Goal: Navigation & Orientation: Find specific page/section

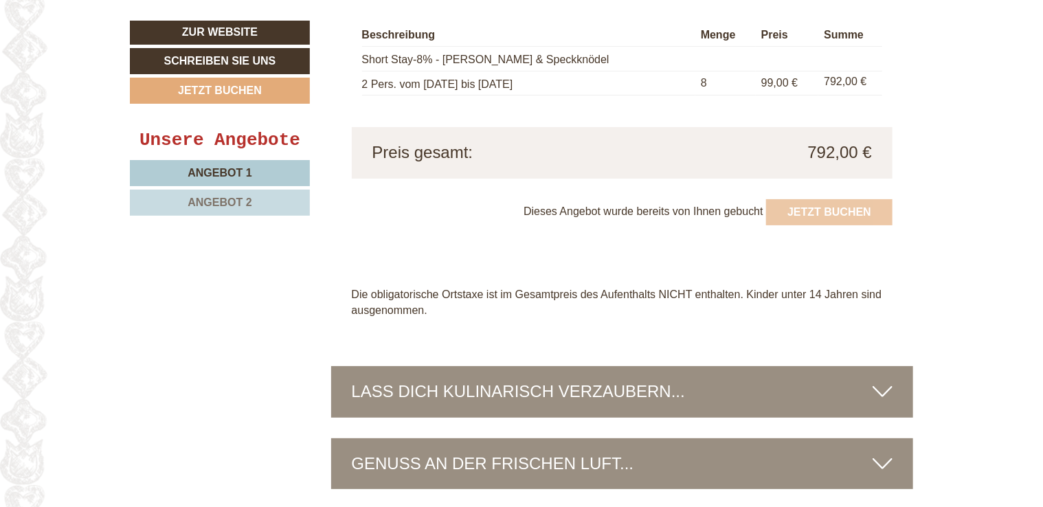
scroll to position [2679, 0]
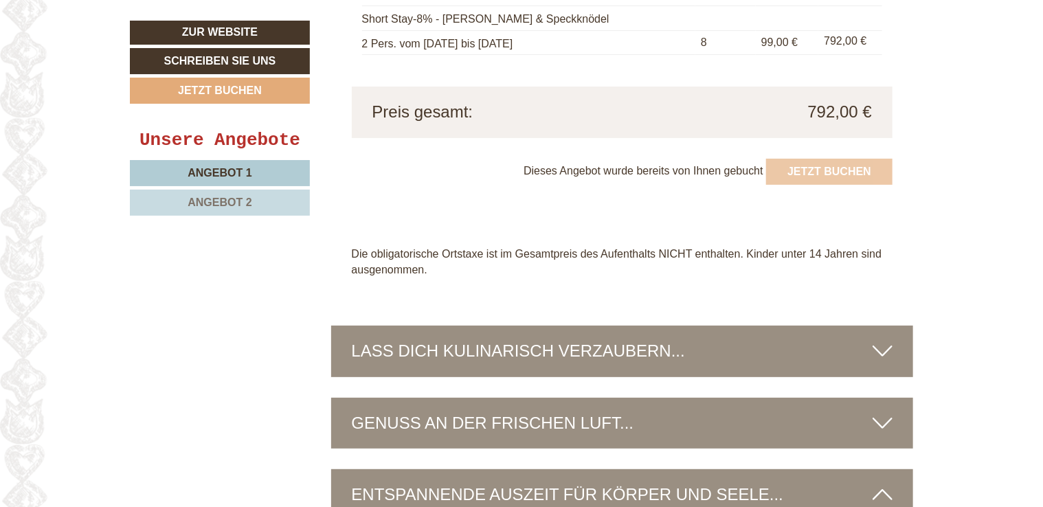
click at [882, 339] on icon at bounding box center [882, 350] width 20 height 23
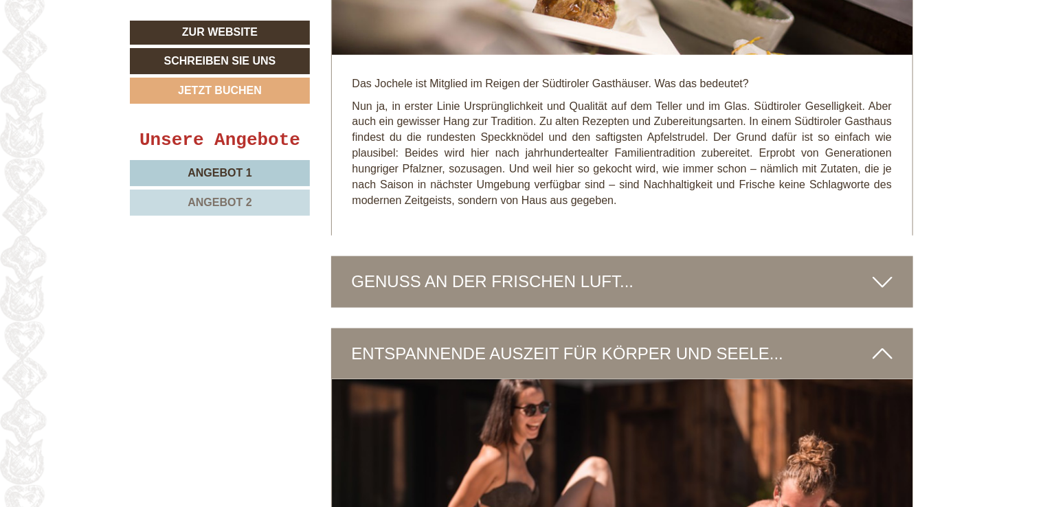
scroll to position [3297, 0]
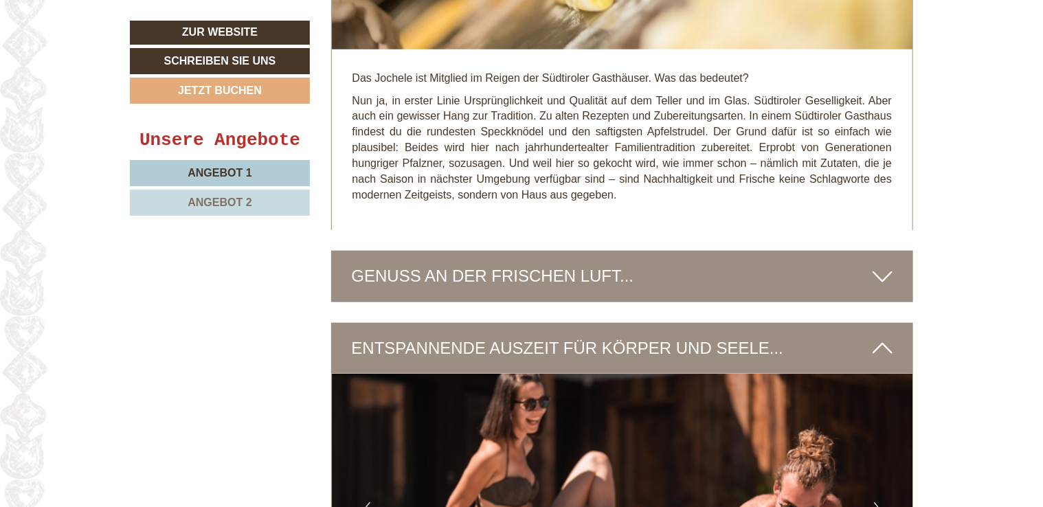
click at [882, 264] on icon at bounding box center [882, 275] width 20 height 23
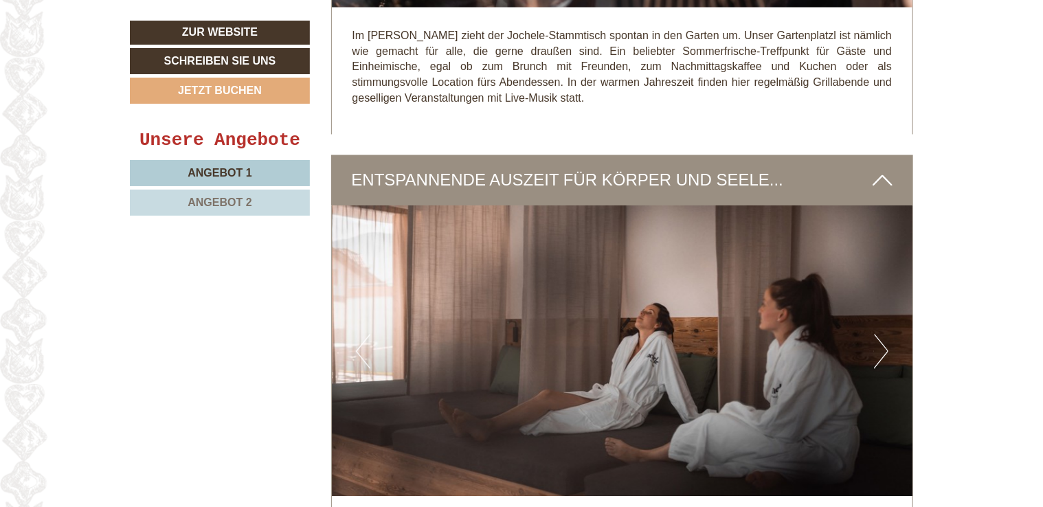
scroll to position [3915, 0]
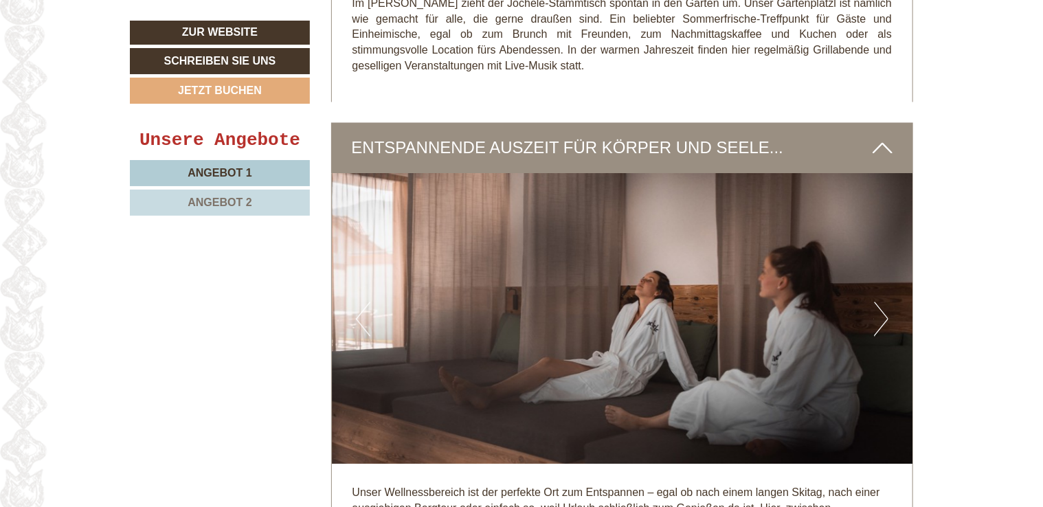
click at [880, 302] on button "Next" at bounding box center [881, 319] width 14 height 34
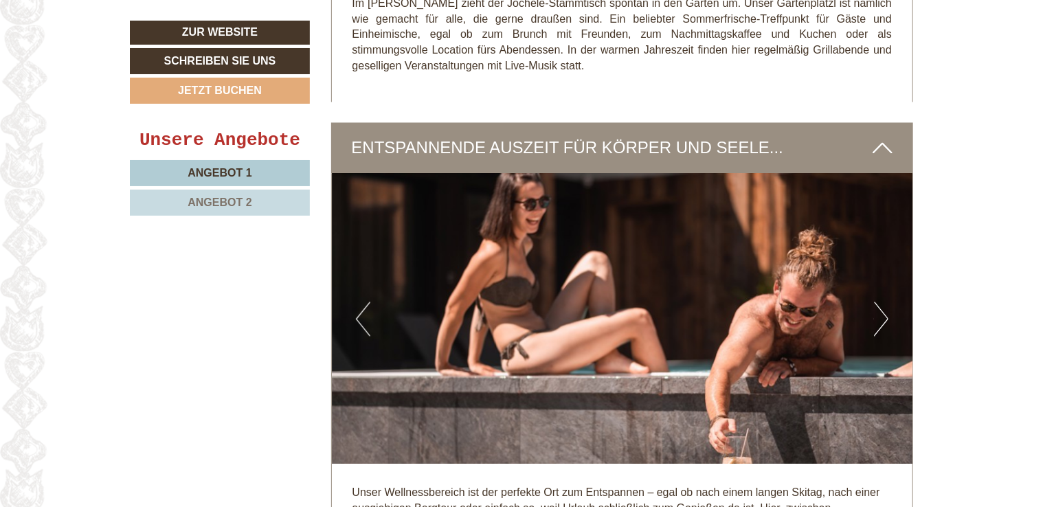
click at [881, 302] on button "Next" at bounding box center [881, 319] width 14 height 34
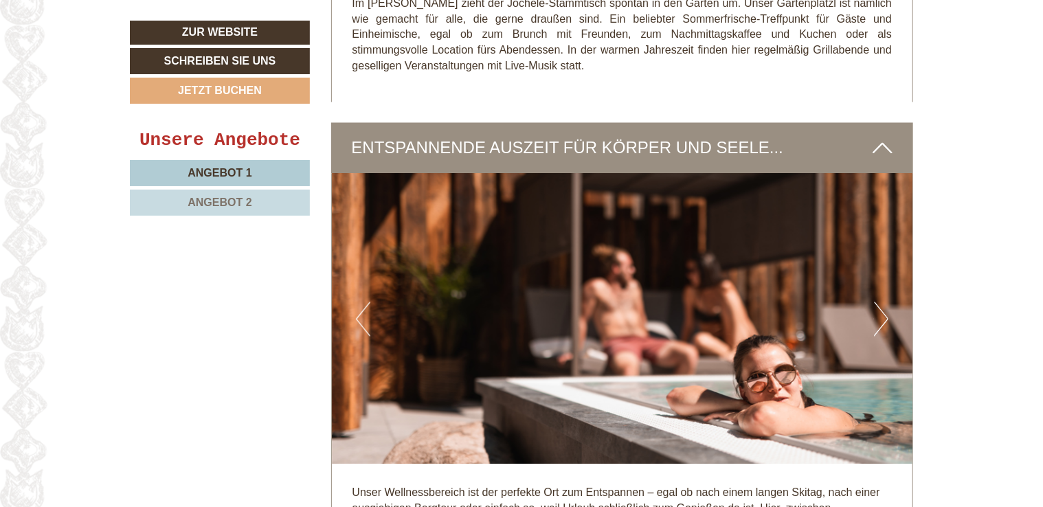
click at [887, 302] on button "Next" at bounding box center [881, 319] width 14 height 34
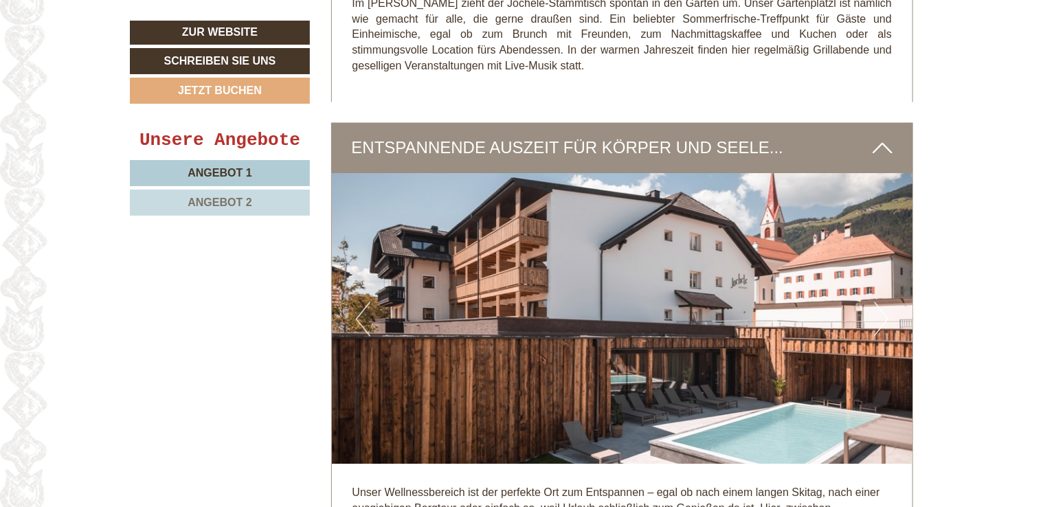
click at [887, 302] on button "Next" at bounding box center [881, 319] width 14 height 34
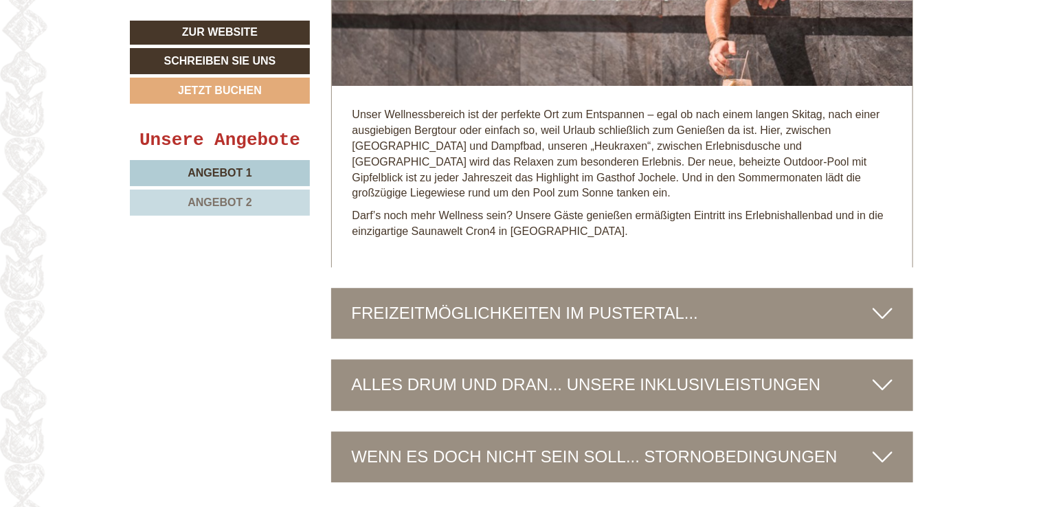
scroll to position [4327, 0]
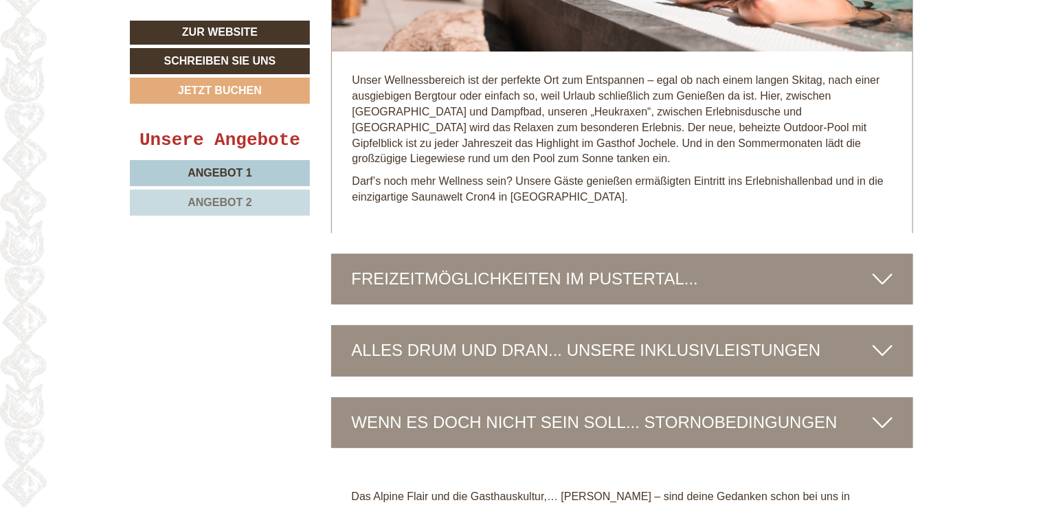
click at [879, 267] on icon at bounding box center [882, 278] width 20 height 23
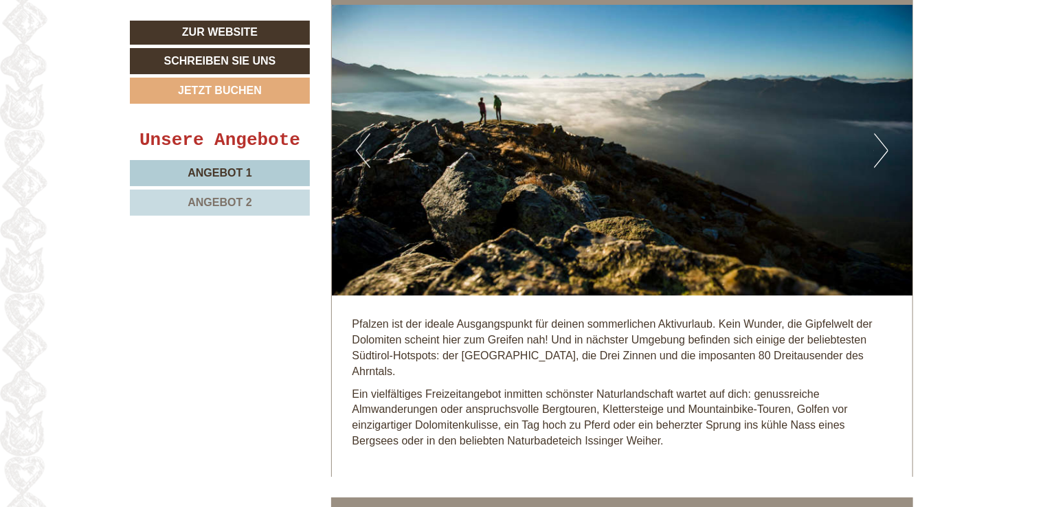
scroll to position [4602, 0]
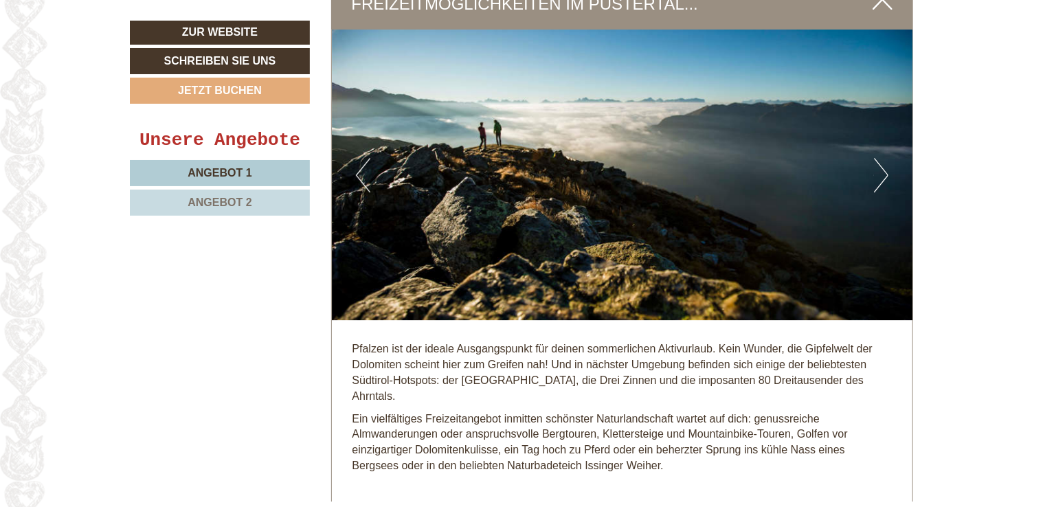
click at [884, 158] on button "Next" at bounding box center [881, 175] width 14 height 34
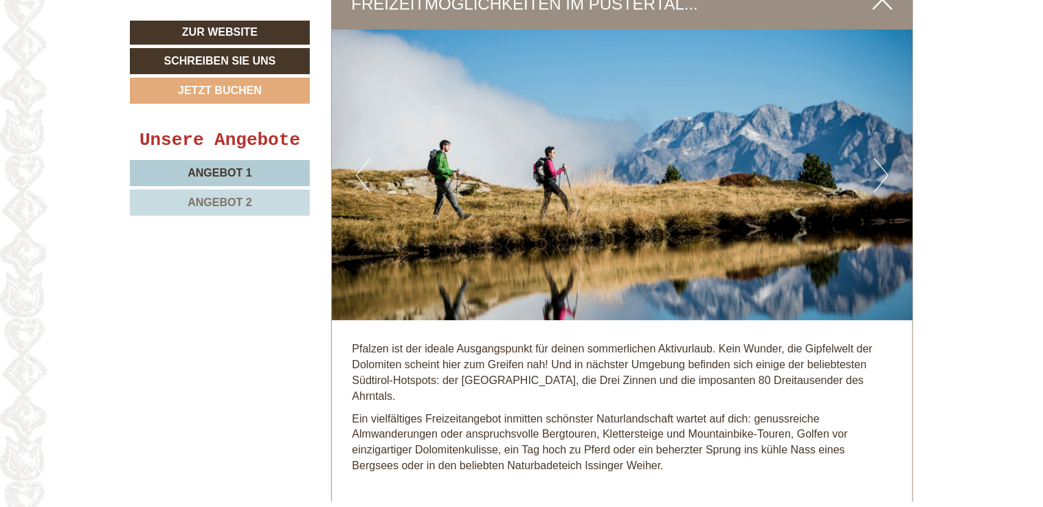
click at [882, 158] on button "Next" at bounding box center [881, 175] width 14 height 34
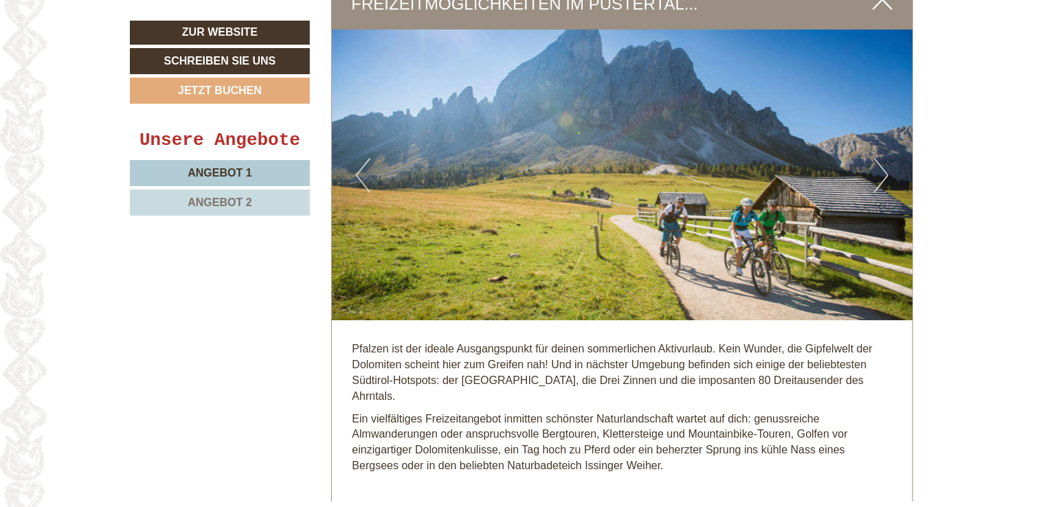
click at [880, 158] on button "Next" at bounding box center [881, 175] width 14 height 34
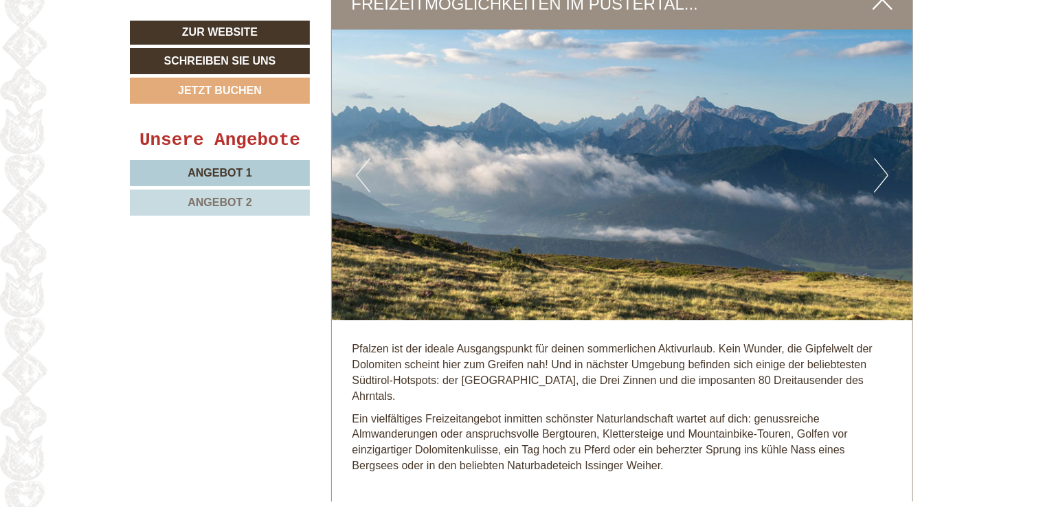
click at [878, 158] on button "Next" at bounding box center [881, 175] width 14 height 34
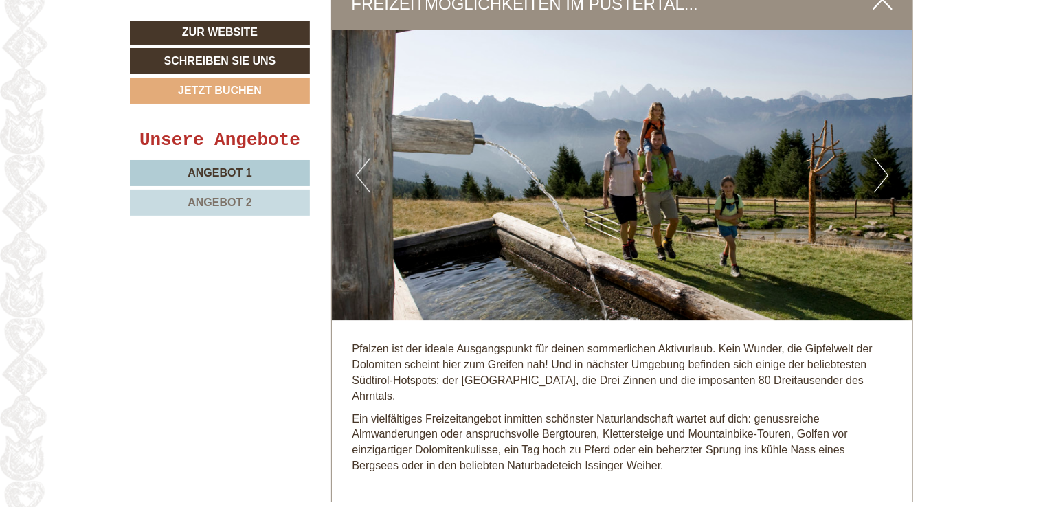
click at [876, 158] on button "Next" at bounding box center [881, 175] width 14 height 34
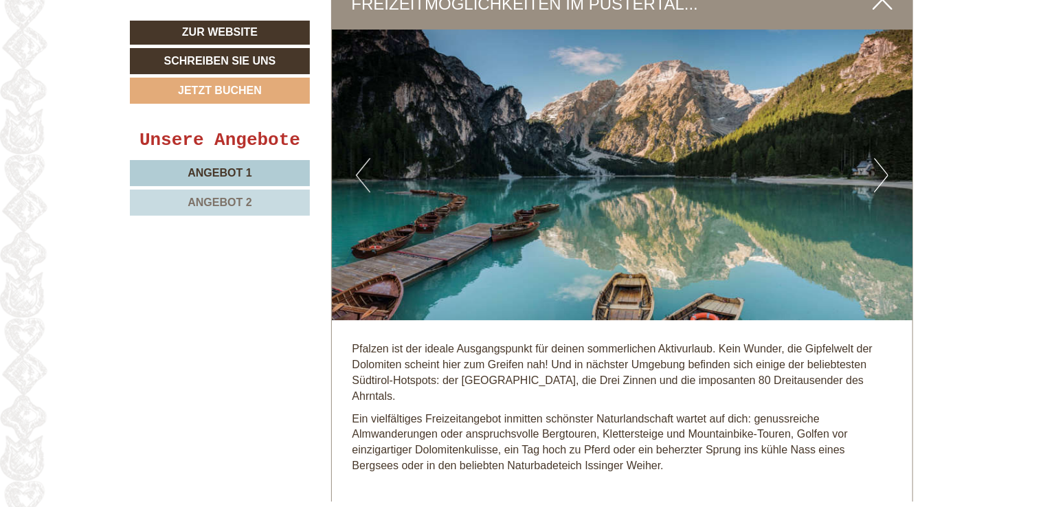
click at [876, 158] on button "Next" at bounding box center [881, 175] width 14 height 34
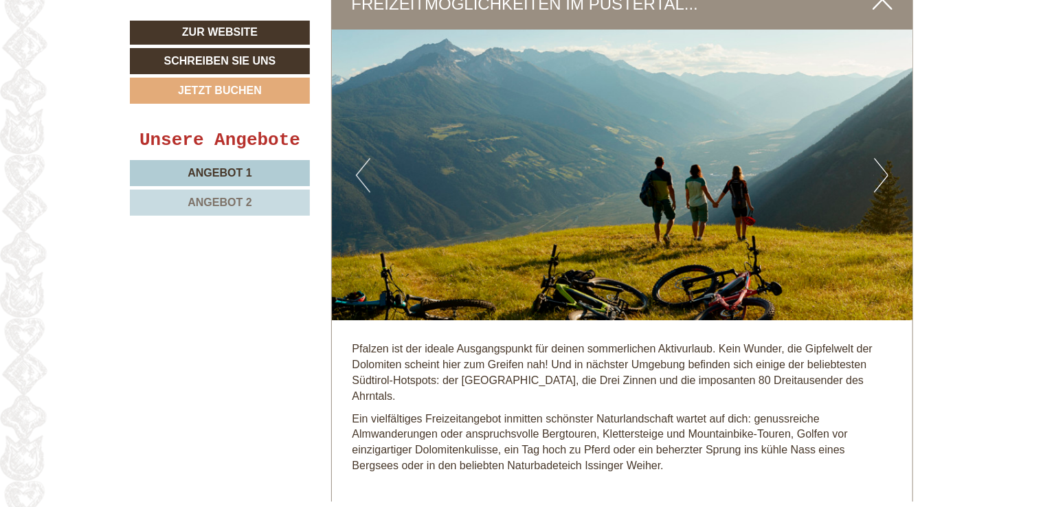
click at [876, 158] on button "Next" at bounding box center [881, 175] width 14 height 34
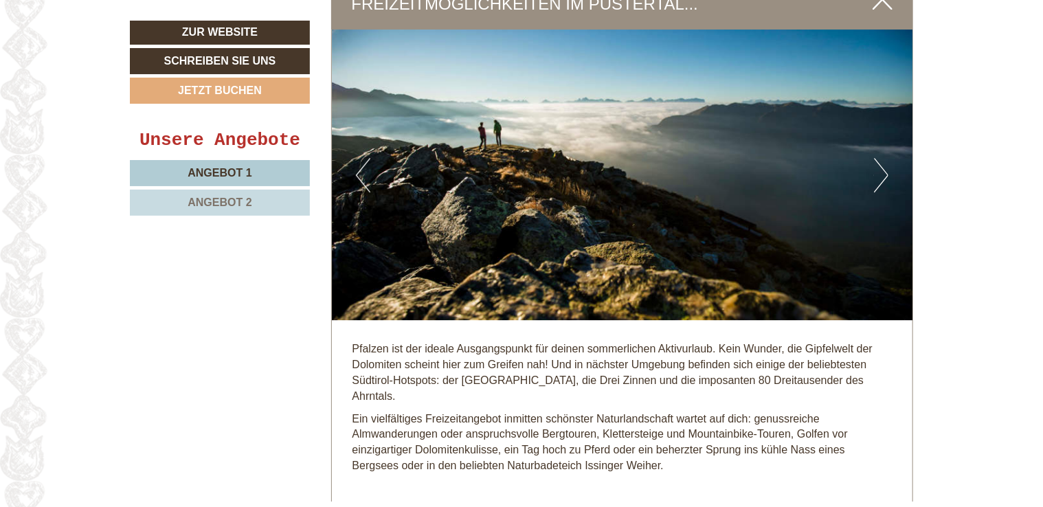
click at [876, 158] on button "Next" at bounding box center [881, 175] width 14 height 34
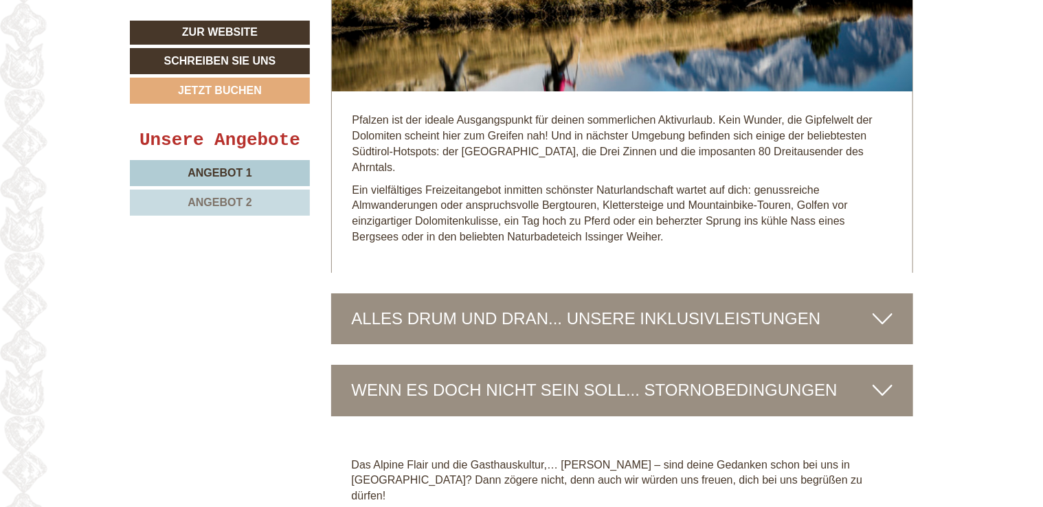
scroll to position [4877, 0]
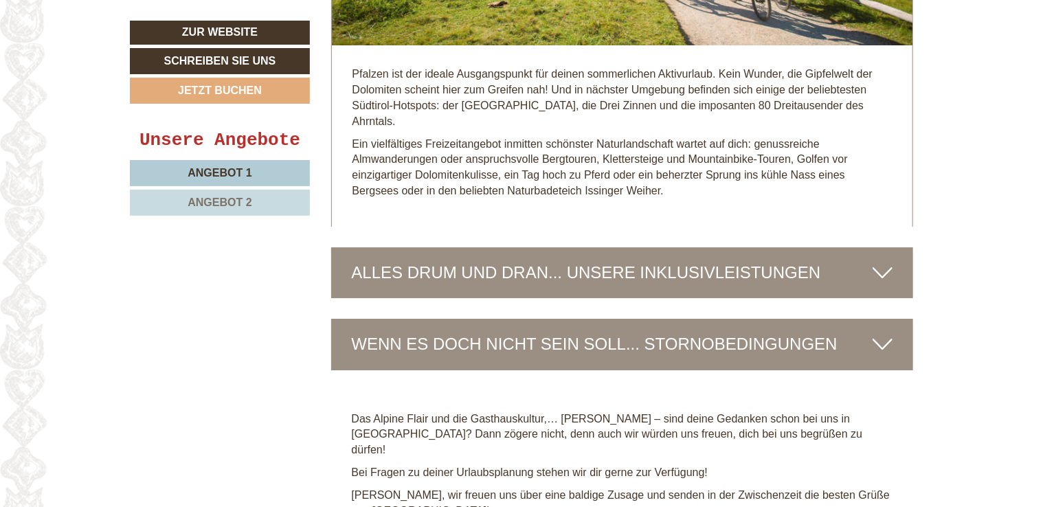
click at [880, 261] on icon at bounding box center [882, 272] width 20 height 23
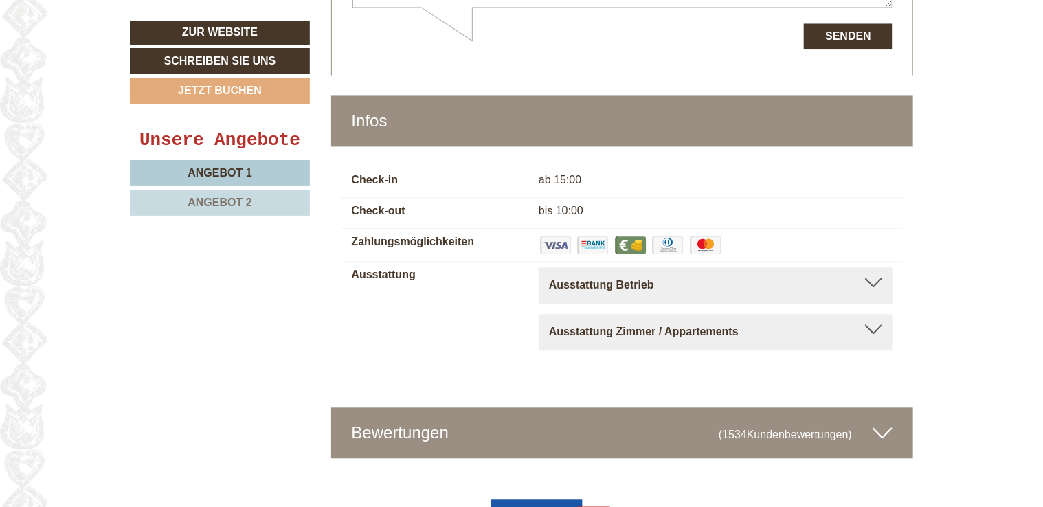
scroll to position [6594, 0]
click at [874, 277] on div at bounding box center [873, 282] width 17 height 10
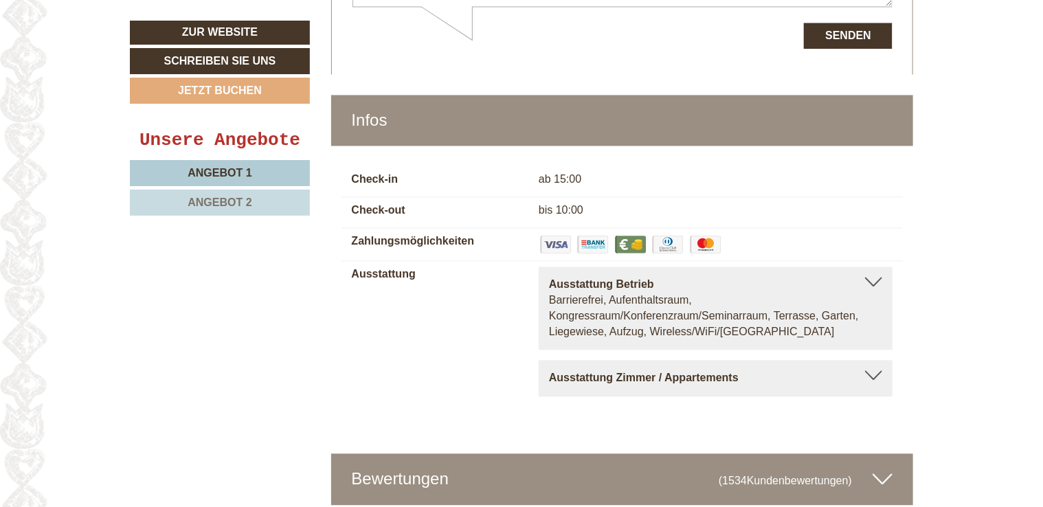
click at [878, 370] on div at bounding box center [873, 375] width 17 height 10
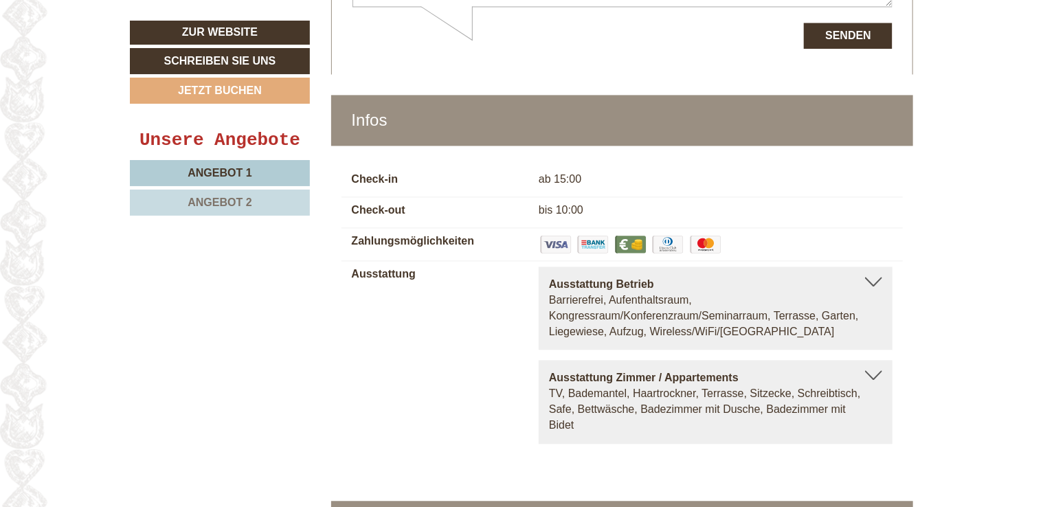
drag, startPoint x: 632, startPoint y: 359, endPoint x: 492, endPoint y: 367, distance: 139.7
click at [492, 367] on div "Ausstattung Ausstattung Betrieb Barrierefrei, Aufenthaltsraum, Kongressraum/Kon…" at bounding box center [622, 360] width 562 height 198
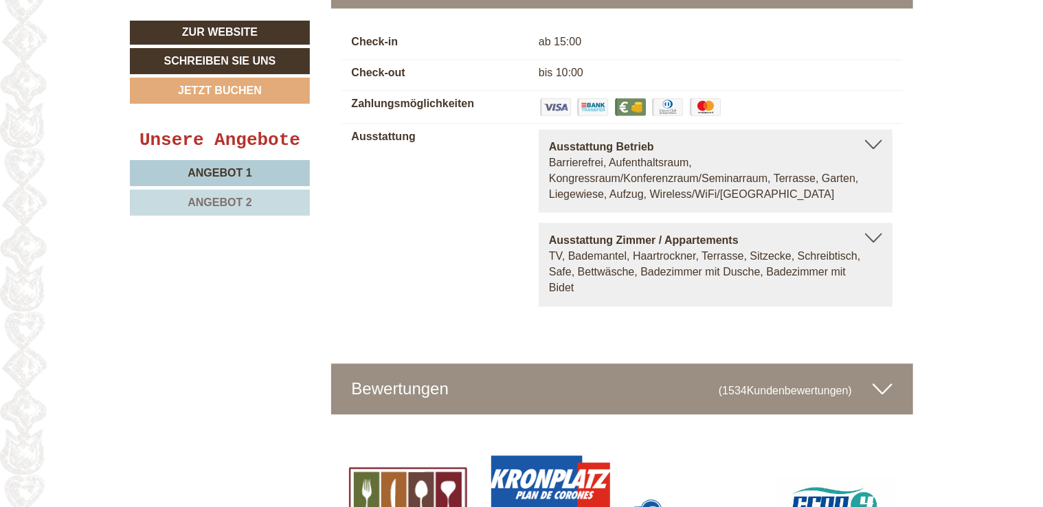
scroll to position [6780, 0]
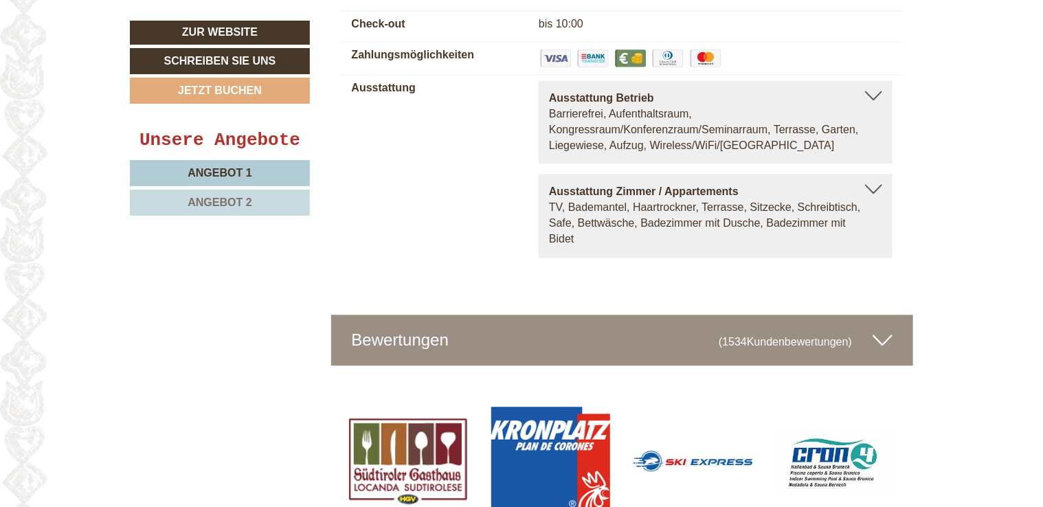
click at [885, 328] on icon at bounding box center [882, 339] width 20 height 23
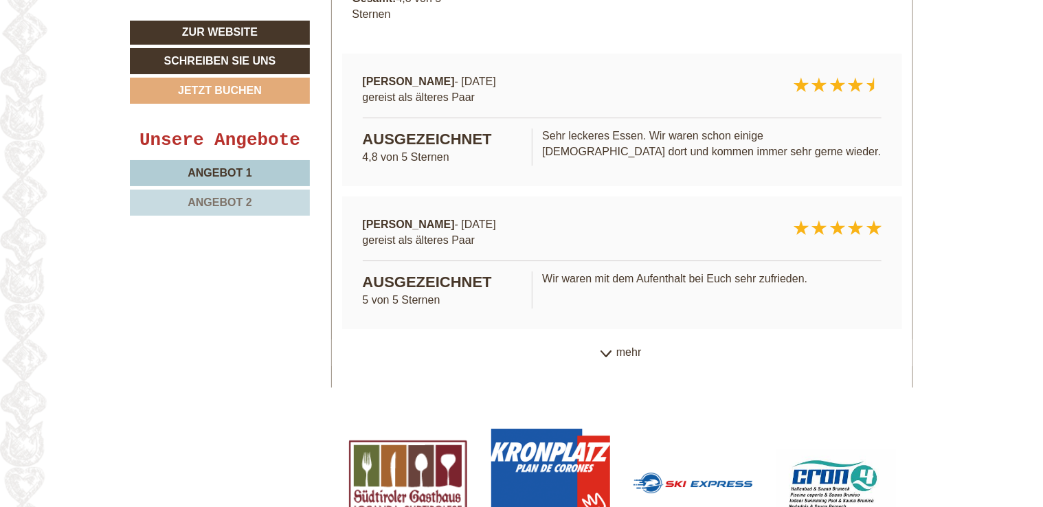
scroll to position [7250, 0]
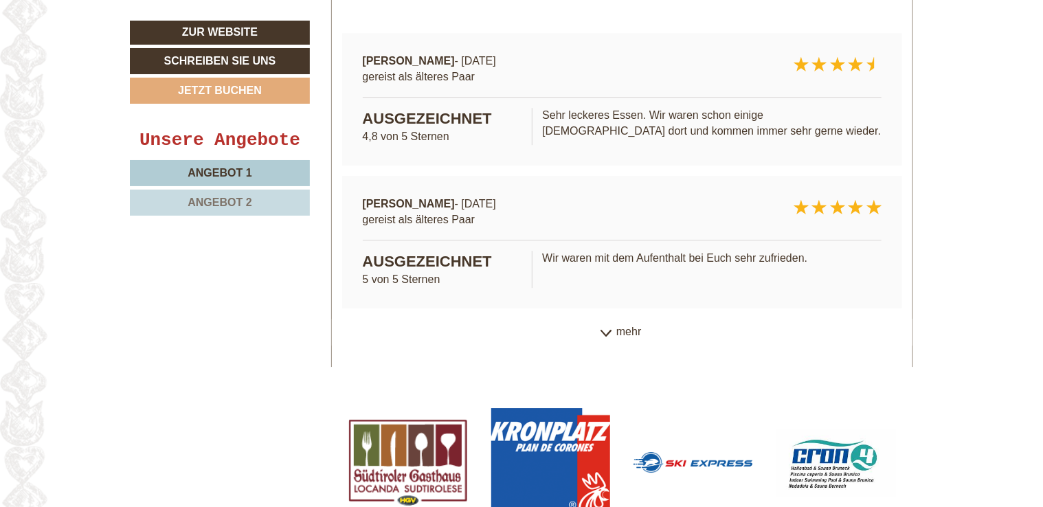
click at [240, 193] on link "Angebot 2" at bounding box center [220, 203] width 180 height 26
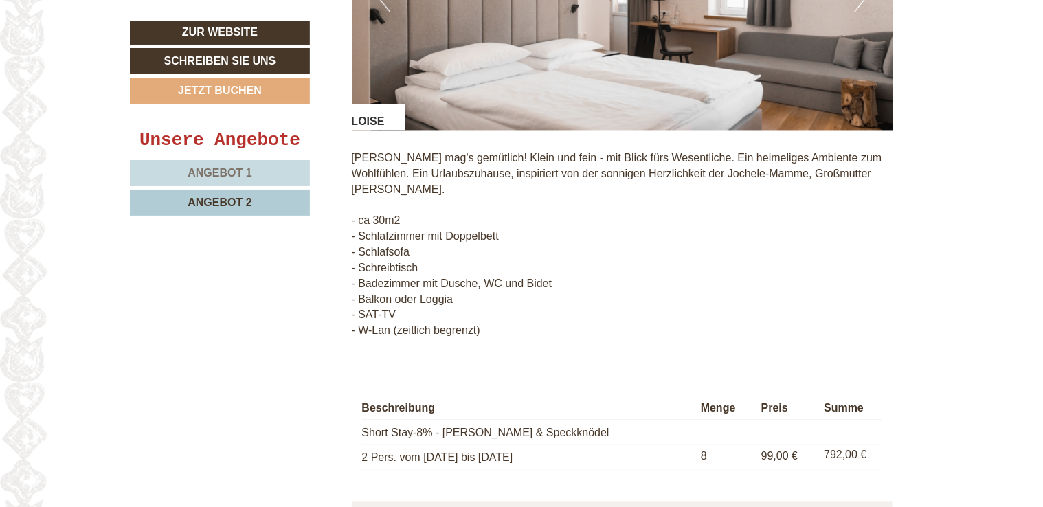
scroll to position [1329, 0]
